Goal: Information Seeking & Learning: Learn about a topic

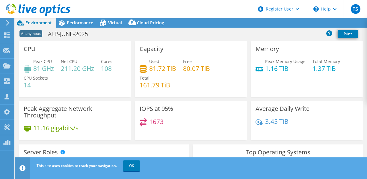
select select "USD"
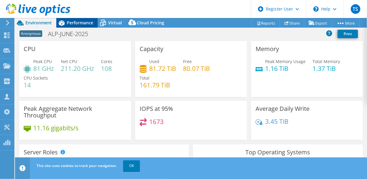
click at [72, 23] on span "Performance" at bounding box center [80, 23] width 26 height 6
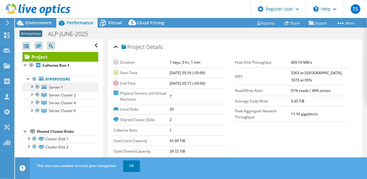
click at [31, 87] on div at bounding box center [31, 86] width 6 height 6
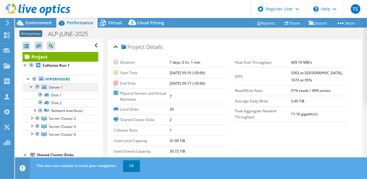
click at [31, 87] on div at bounding box center [31, 86] width 6 height 6
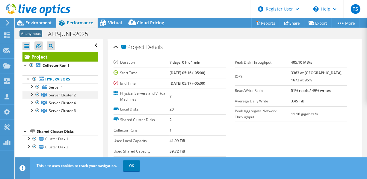
click at [31, 93] on div at bounding box center [31, 94] width 6 height 6
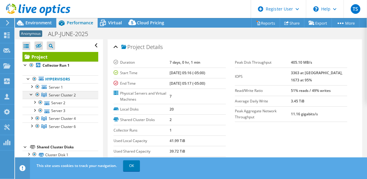
click at [31, 93] on div at bounding box center [31, 94] width 6 height 6
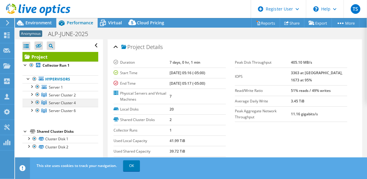
click at [32, 101] on div at bounding box center [31, 102] width 6 height 6
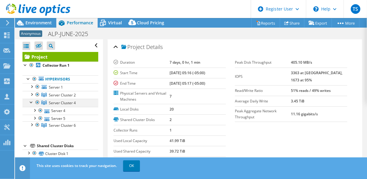
click at [32, 101] on div at bounding box center [31, 102] width 6 height 6
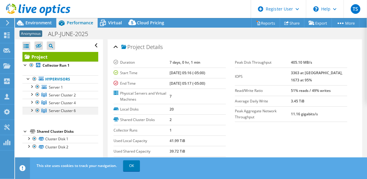
click at [31, 108] on div at bounding box center [31, 110] width 6 height 6
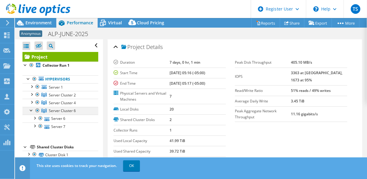
click at [31, 108] on div at bounding box center [31, 110] width 6 height 6
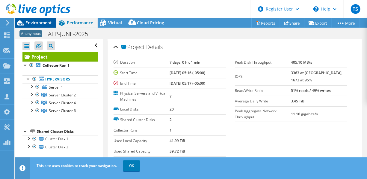
click at [41, 24] on span "Environment" at bounding box center [38, 23] width 26 height 6
